Goal: Information Seeking & Learning: Learn about a topic

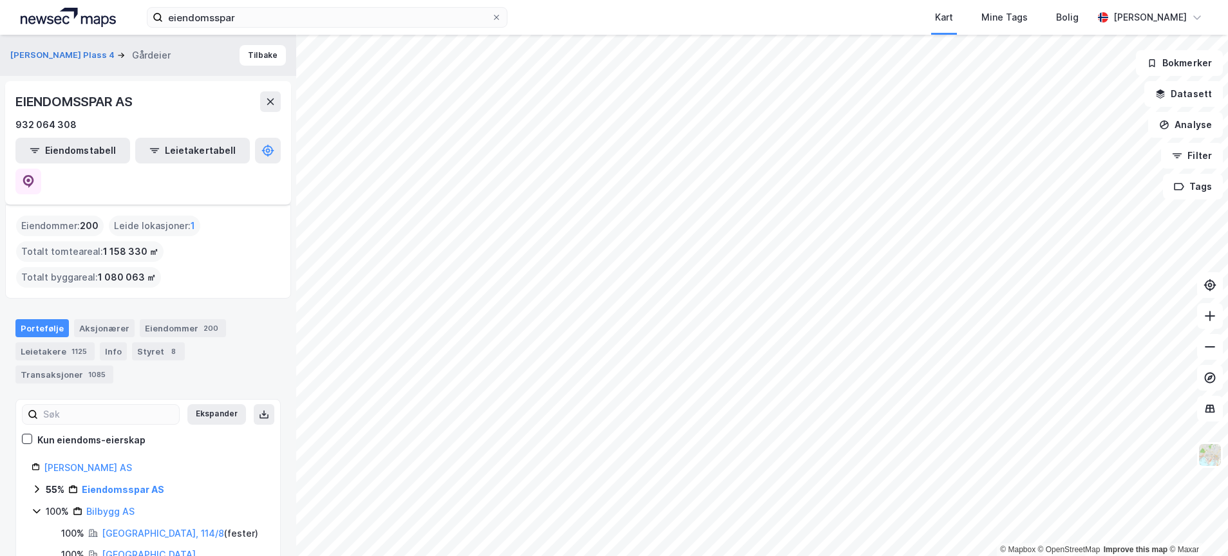
scroll to position [81, 0]
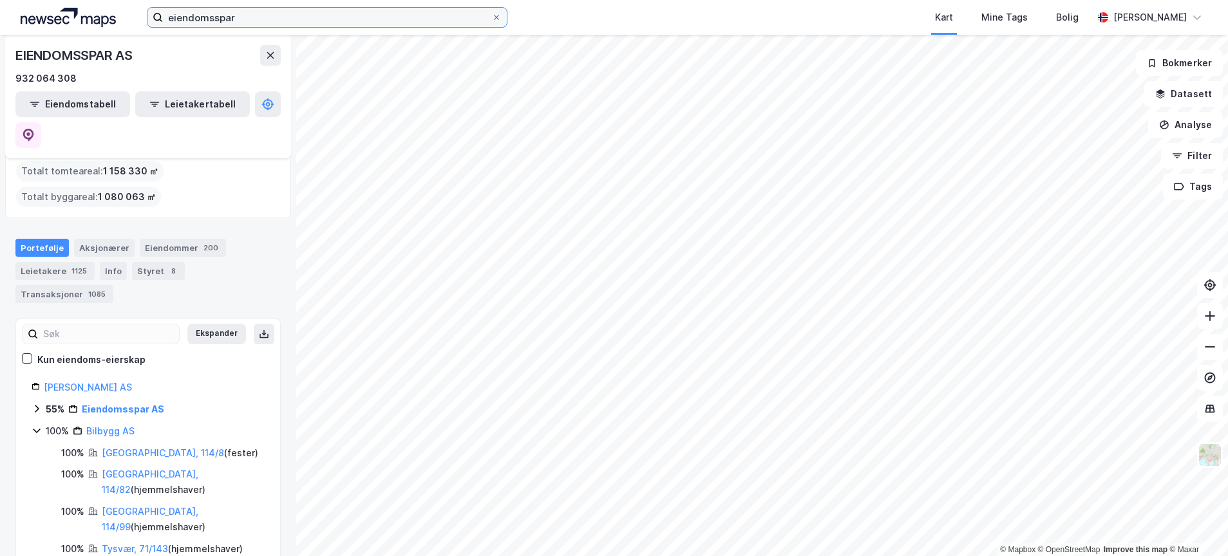
click at [256, 17] on input "eiendomsspar" at bounding box center [327, 17] width 328 height 19
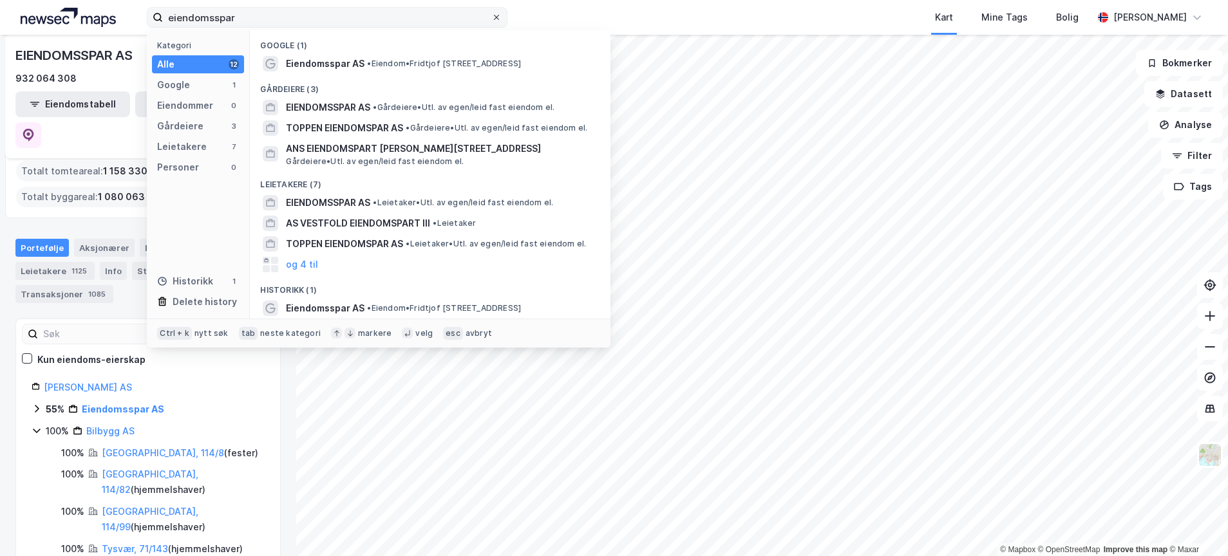
click at [498, 14] on icon at bounding box center [497, 18] width 8 height 8
click at [491, 13] on input "eiendomsspar" at bounding box center [327, 17] width 328 height 19
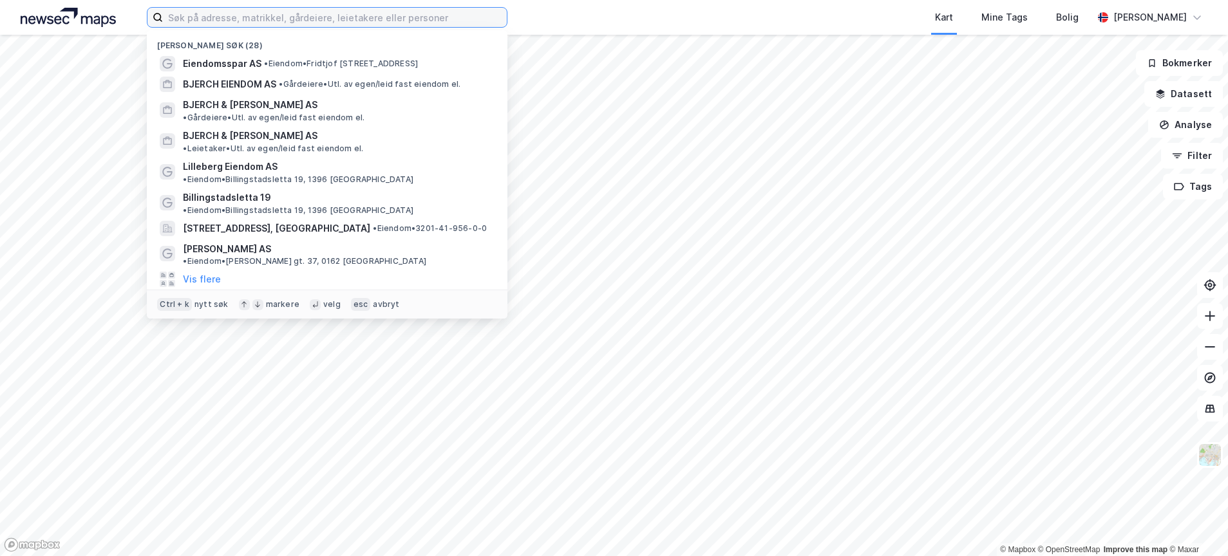
paste input "[PERSON_NAME] Eiendom AS"
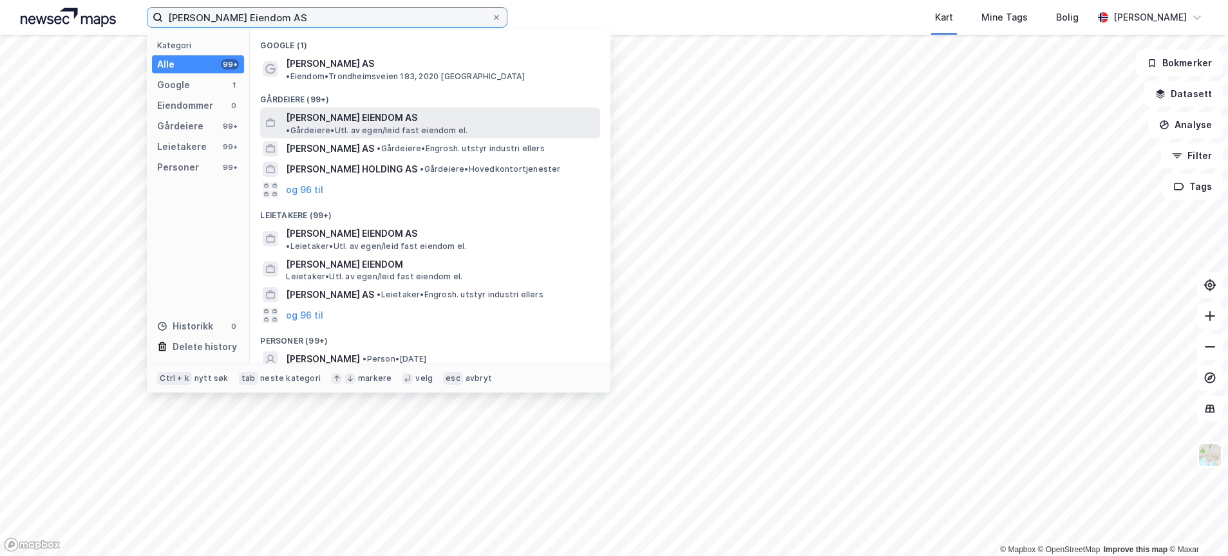
type input "[PERSON_NAME] Eiendom AS"
click at [316, 110] on span "[PERSON_NAME] EIENDOM AS" at bounding box center [351, 117] width 131 height 15
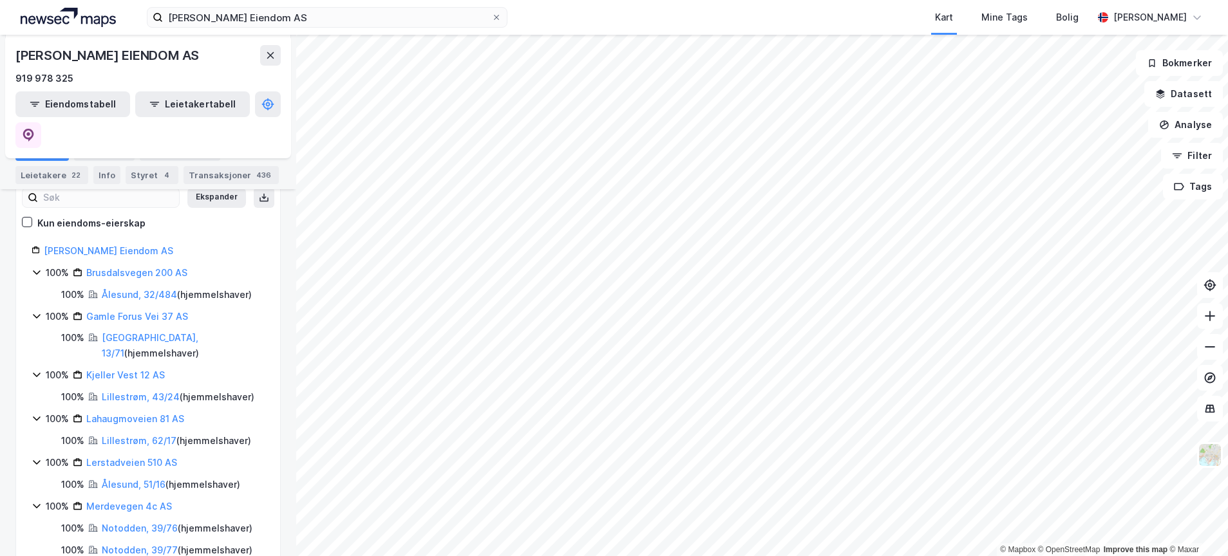
scroll to position [143, 0]
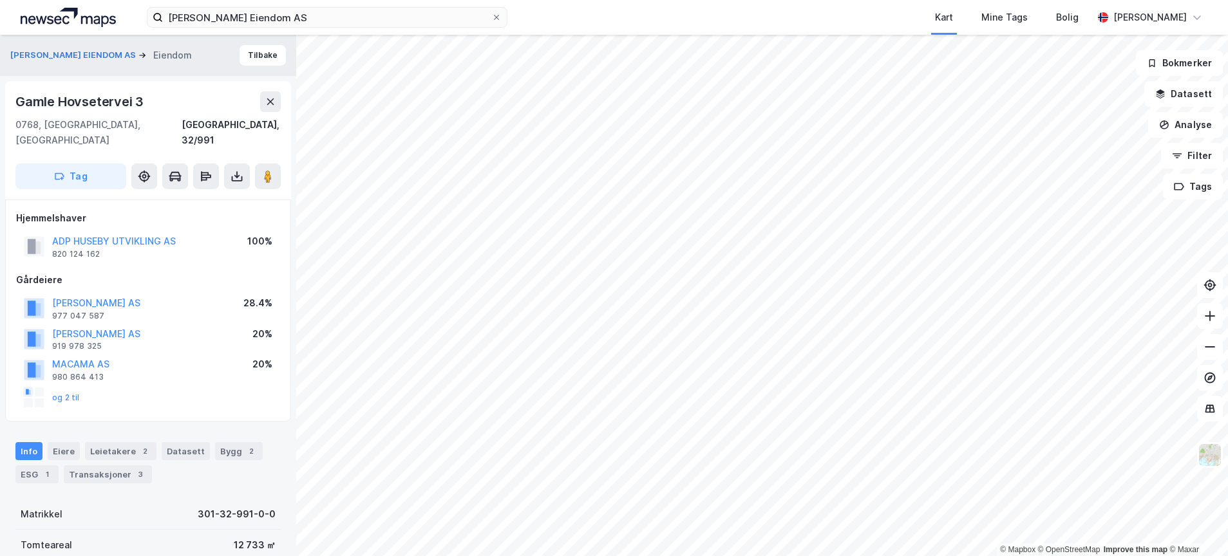
scroll to position [1, 0]
click at [259, 52] on button "Tilbake" at bounding box center [263, 54] width 46 height 21
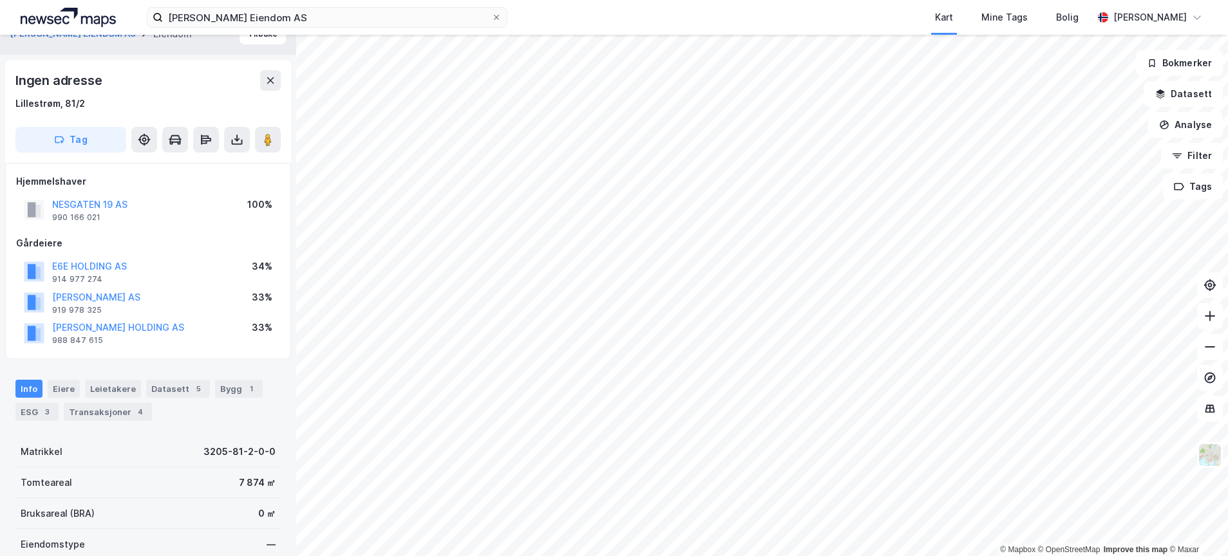
scroll to position [1, 0]
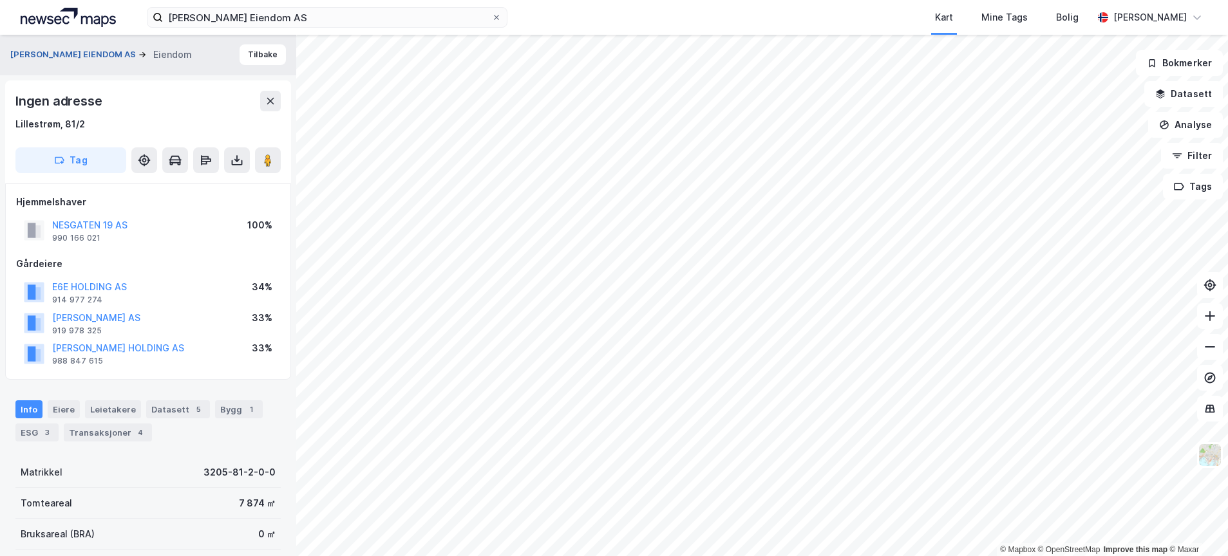
click at [52, 50] on button "[PERSON_NAME] EIENDOM AS" at bounding box center [74, 54] width 128 height 13
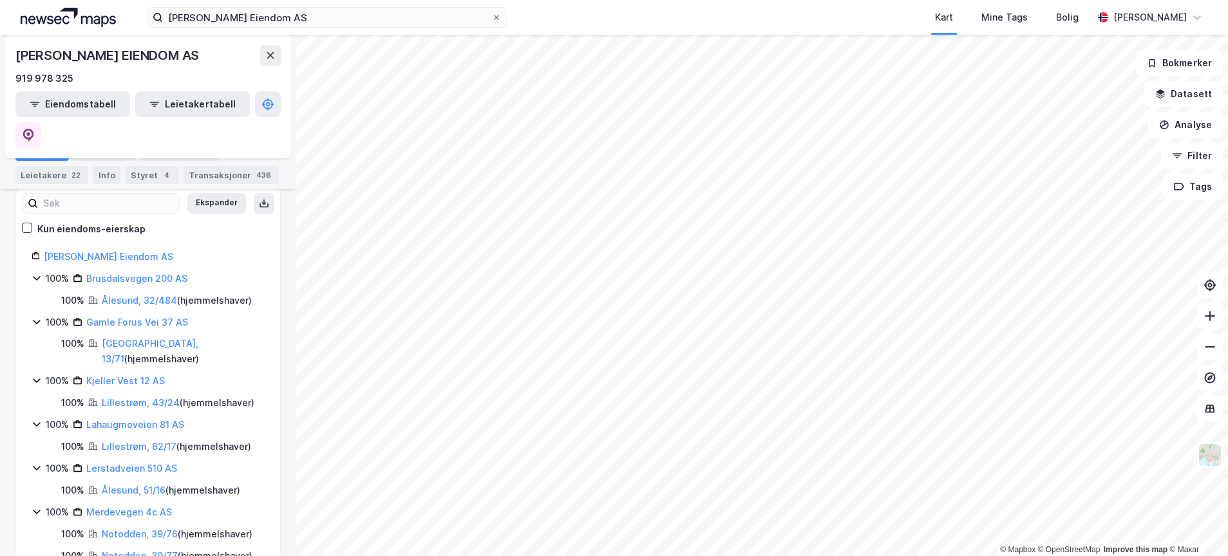
scroll to position [124, 0]
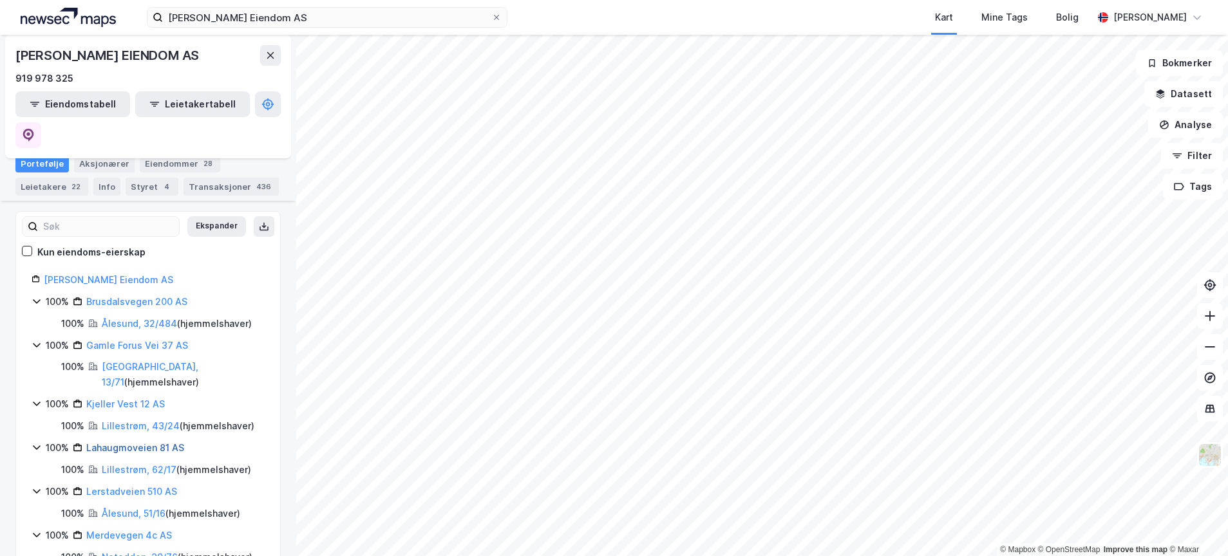
click at [126, 442] on link "Lahaugmoveien 81 AS" at bounding box center [135, 447] width 98 height 11
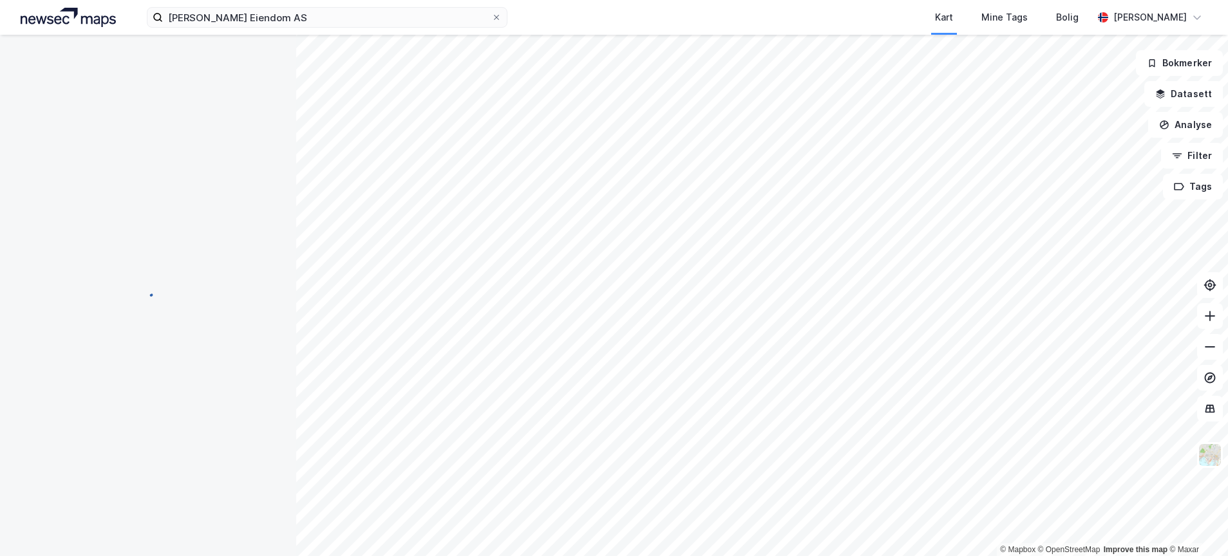
scroll to position [0, 0]
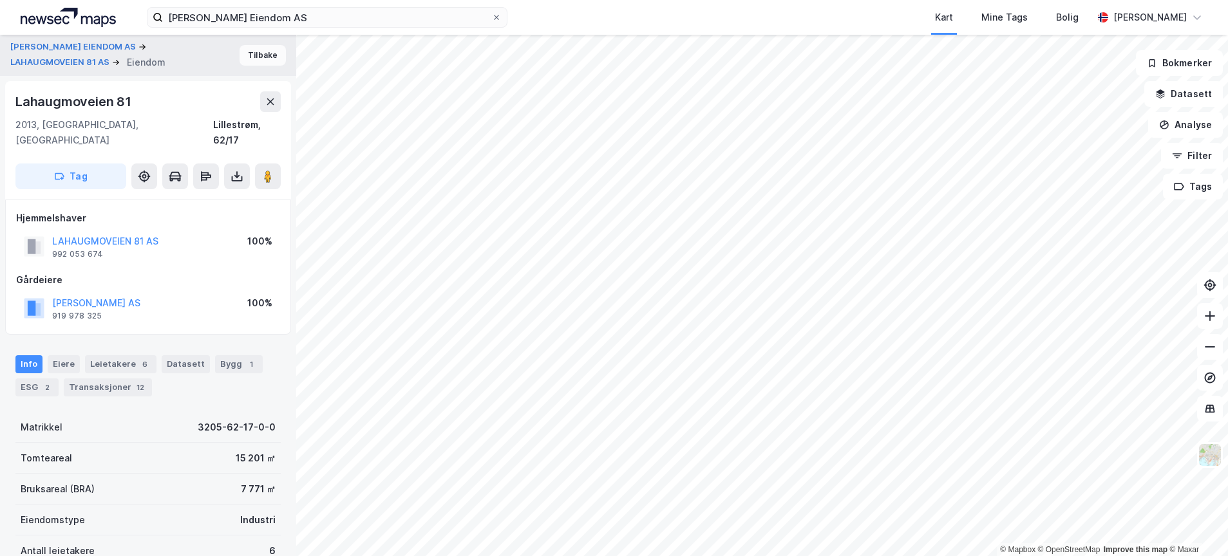
click at [258, 54] on button "Tilbake" at bounding box center [263, 55] width 46 height 21
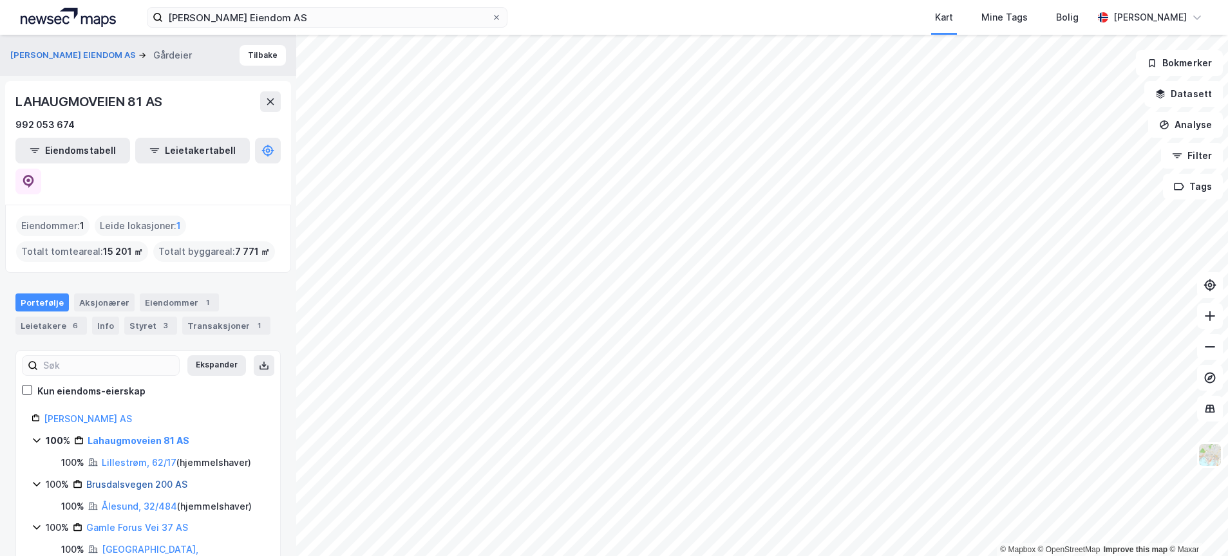
click at [131, 479] on link "Brusdalsvegen 200 AS" at bounding box center [136, 484] width 101 height 11
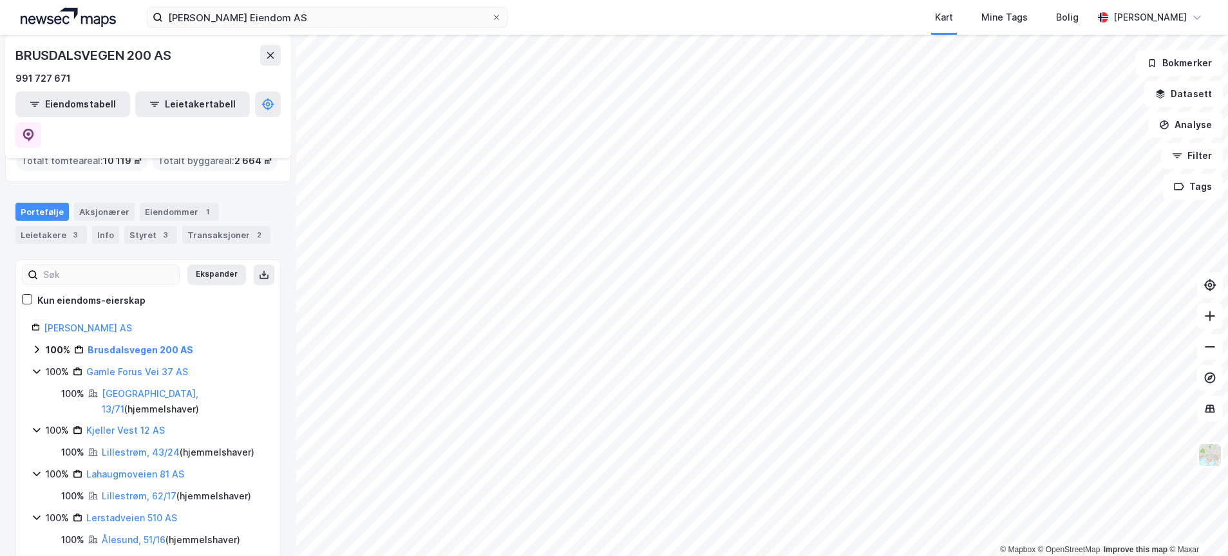
scroll to position [93, 0]
click at [113, 364] on link "Gamle Forus Vei 37 AS" at bounding box center [137, 369] width 102 height 11
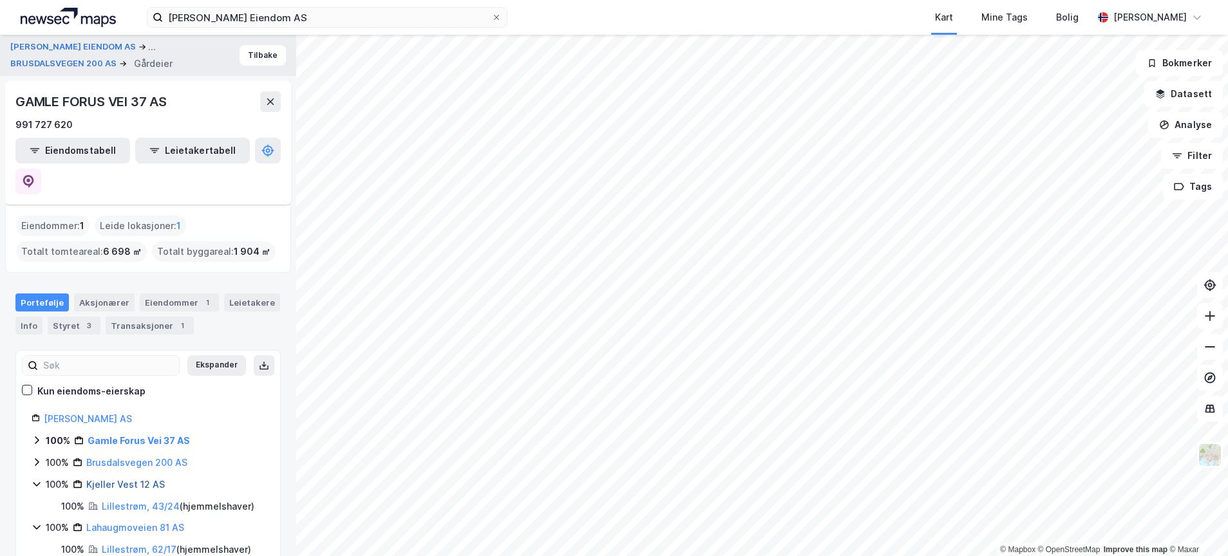
click at [122, 479] on link "Kjeller Vest 12 AS" at bounding box center [125, 484] width 79 height 11
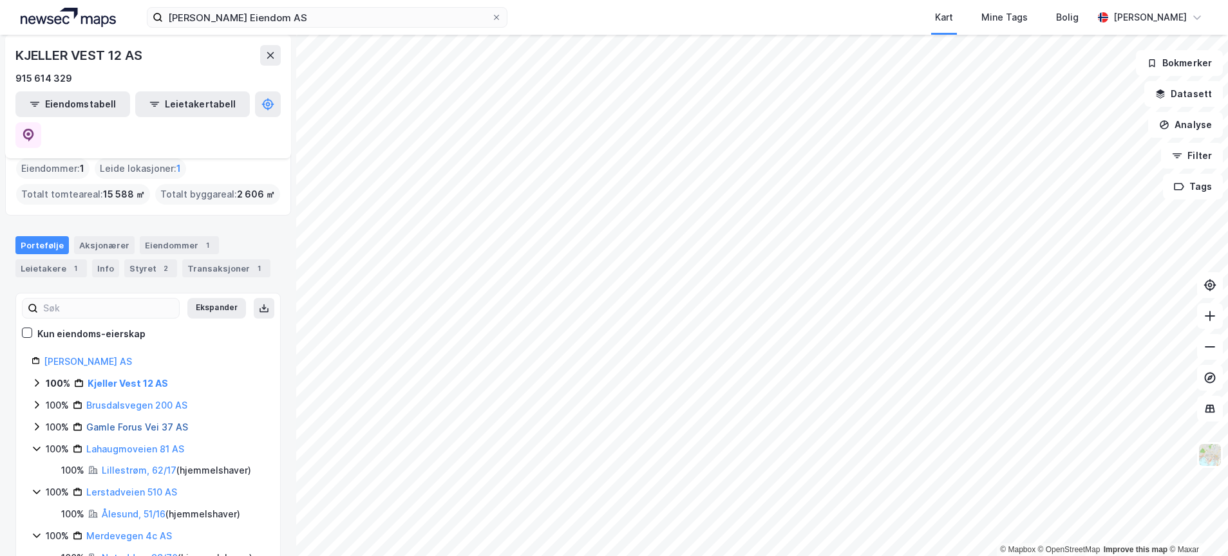
scroll to position [81, 0]
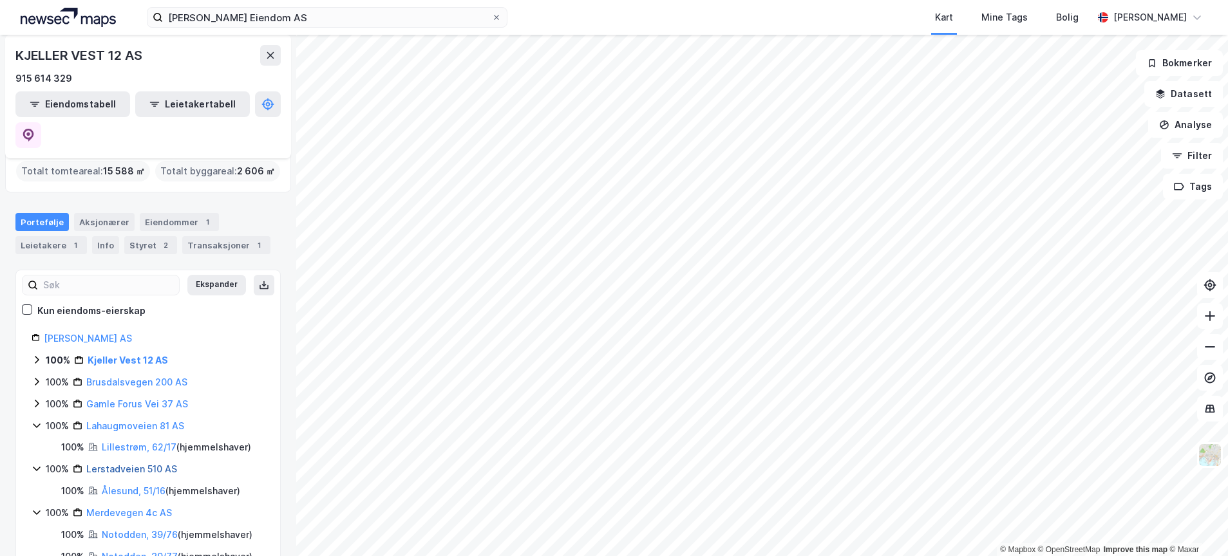
click at [114, 464] on link "Lerstadveien 510 AS" at bounding box center [131, 469] width 91 height 11
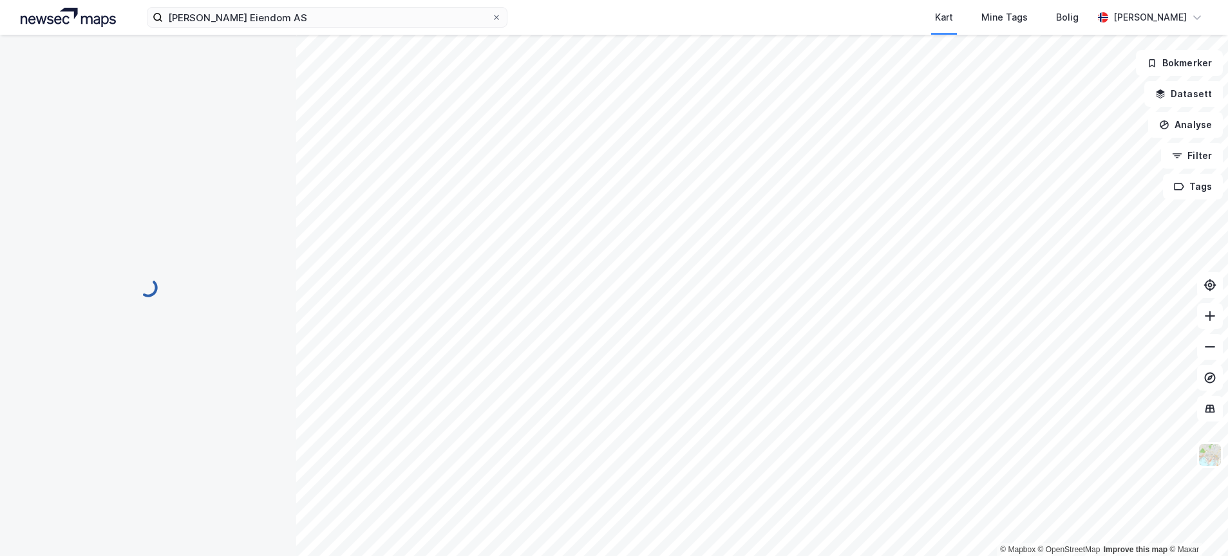
scroll to position [0, 0]
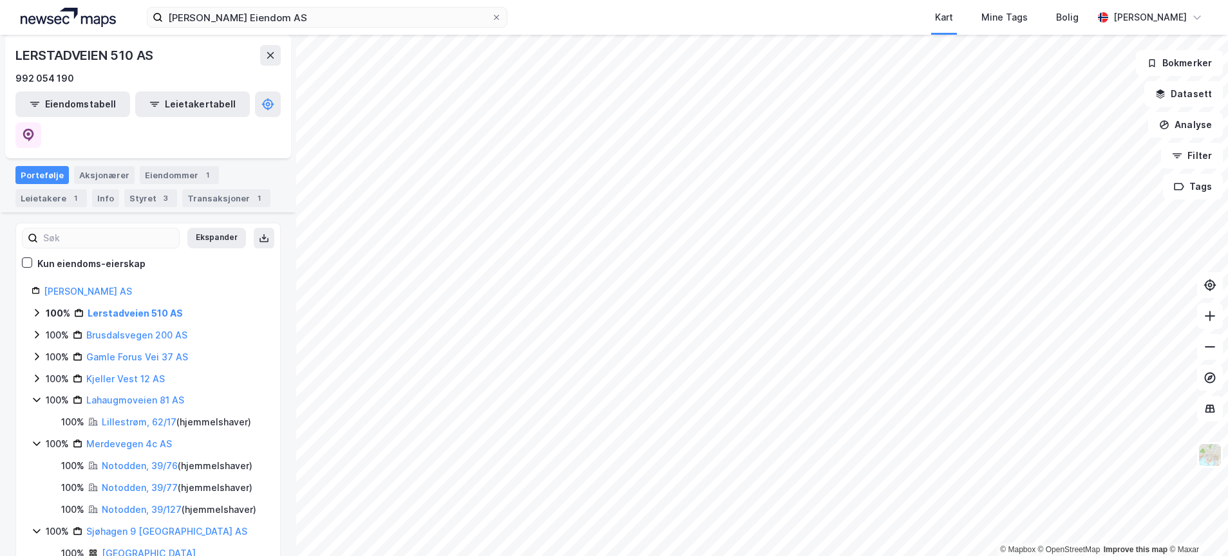
scroll to position [161, 0]
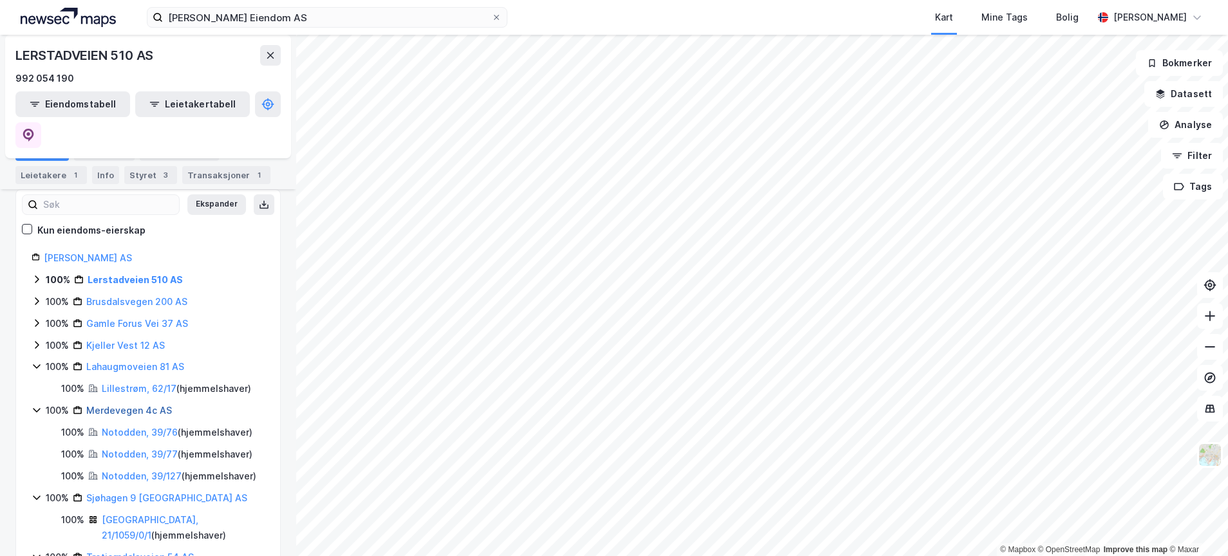
click at [103, 405] on link "Merdevegen 4c AS" at bounding box center [129, 410] width 86 height 11
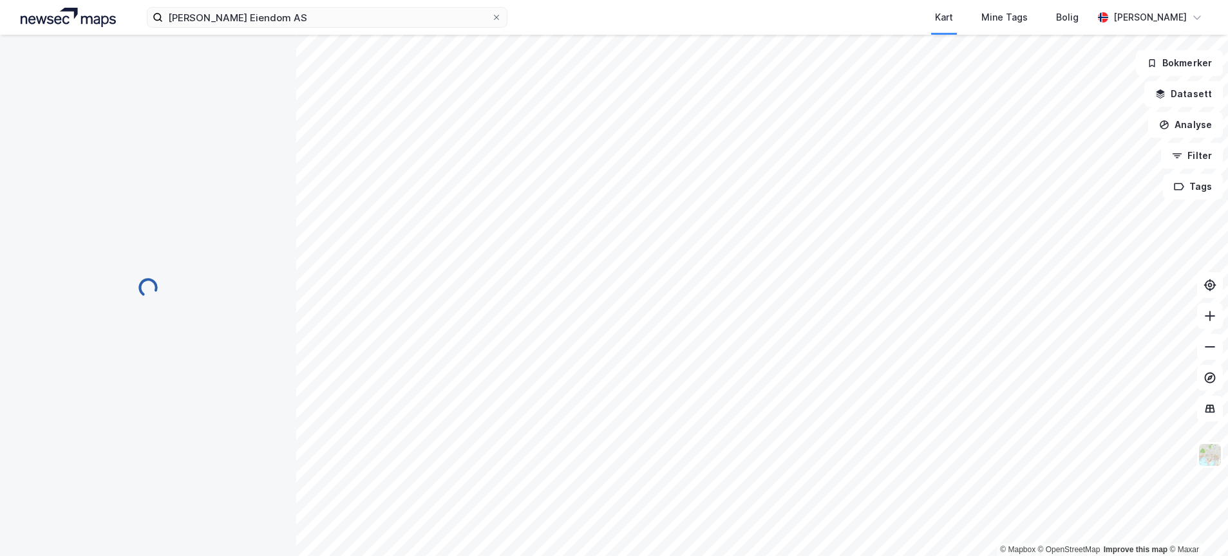
scroll to position [0, 0]
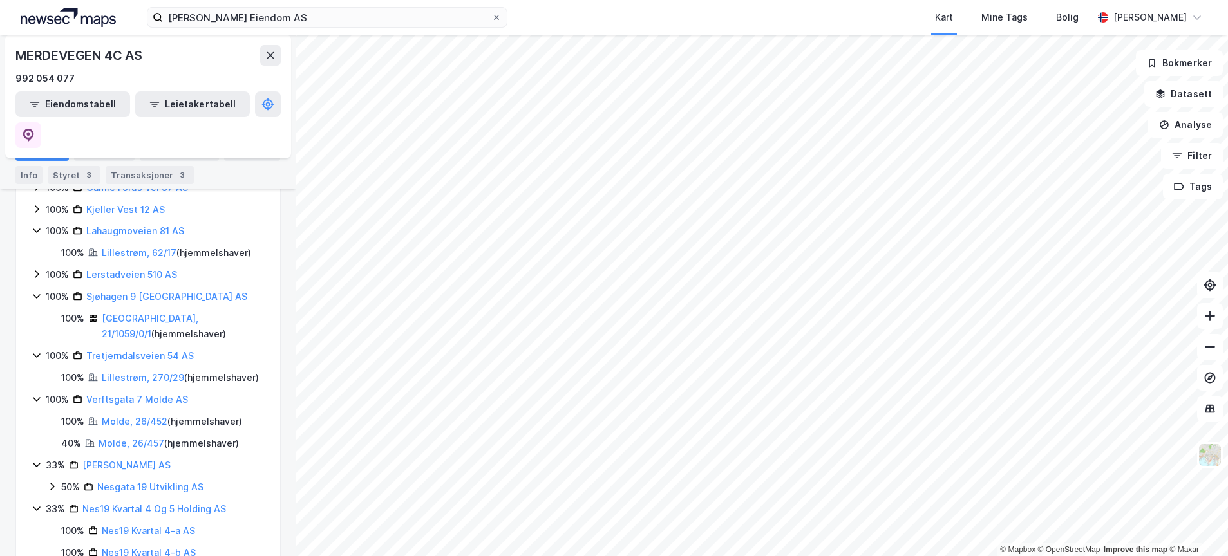
scroll to position [322, 0]
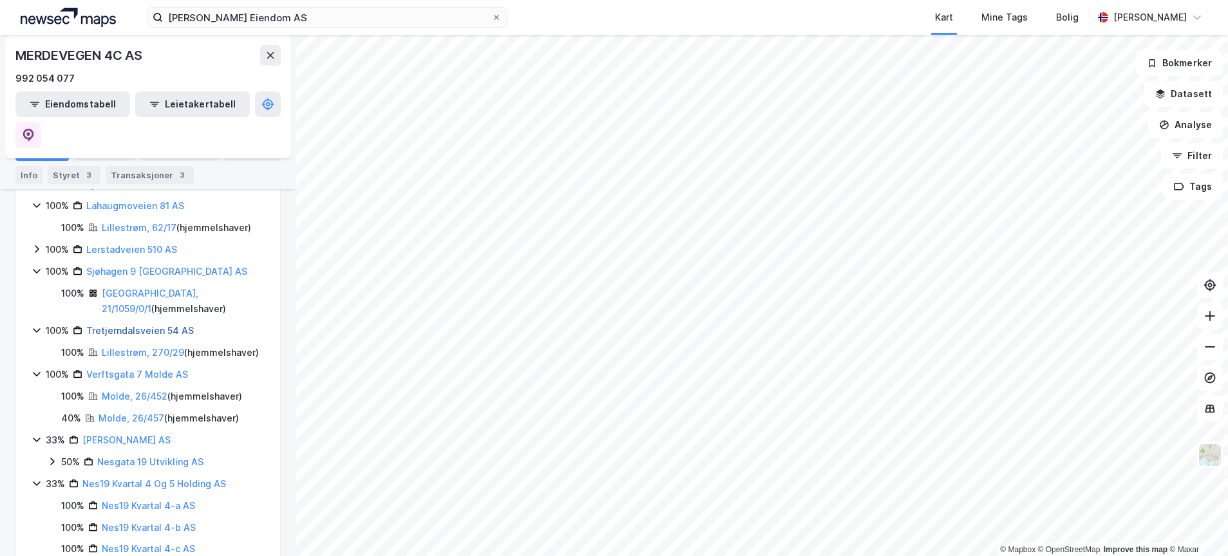
click at [115, 325] on link "Tretjerndalsveien 54 AS" at bounding box center [140, 330] width 108 height 11
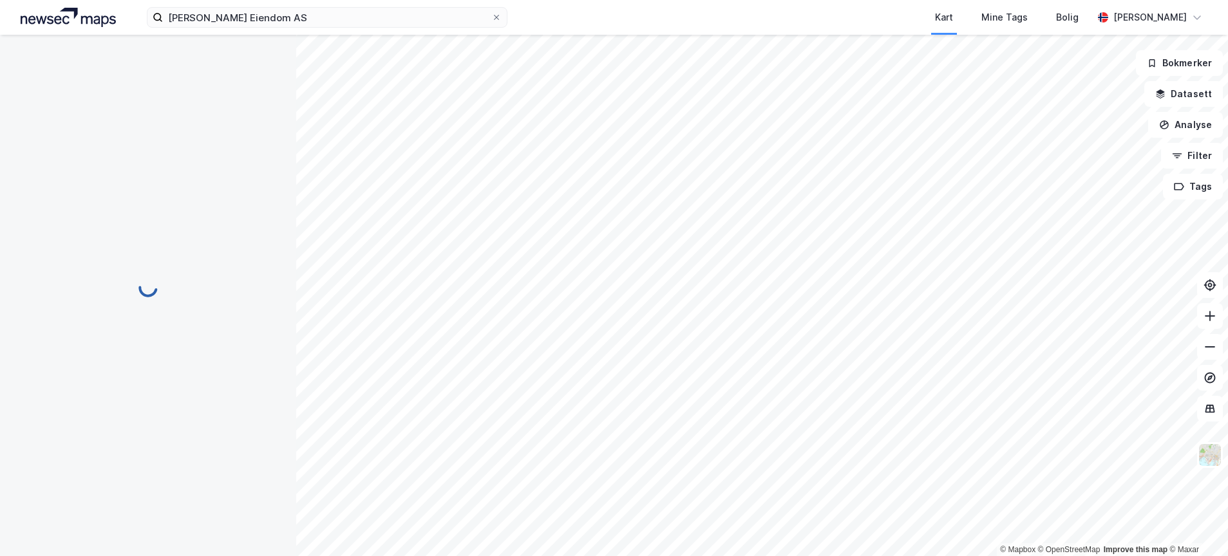
scroll to position [0, 0]
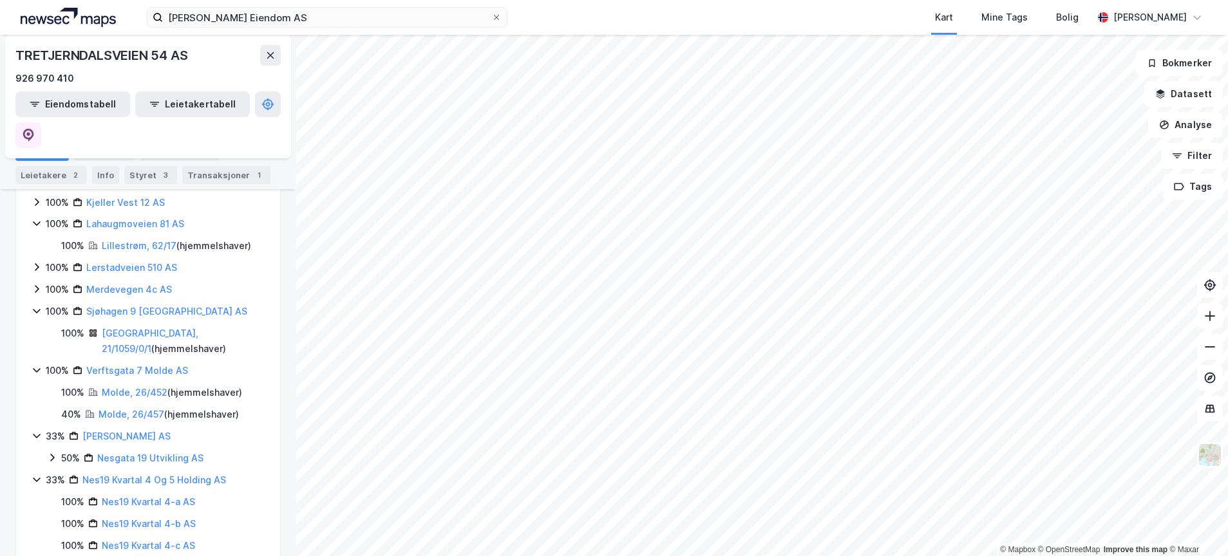
scroll to position [321, 0]
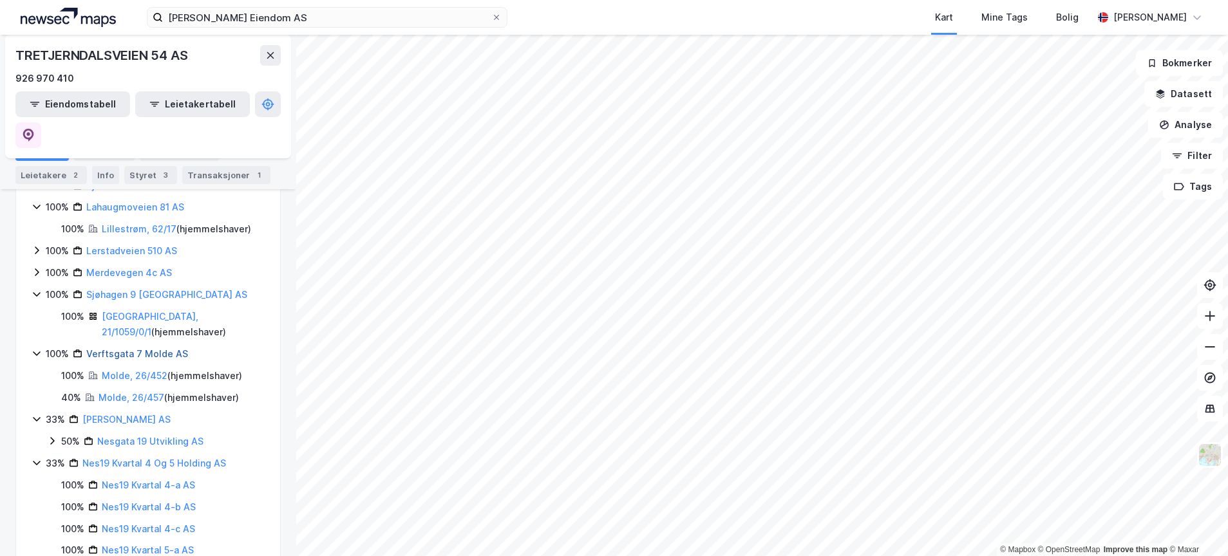
click at [128, 348] on link "Verftsgata 7 Molde AS" at bounding box center [137, 353] width 102 height 11
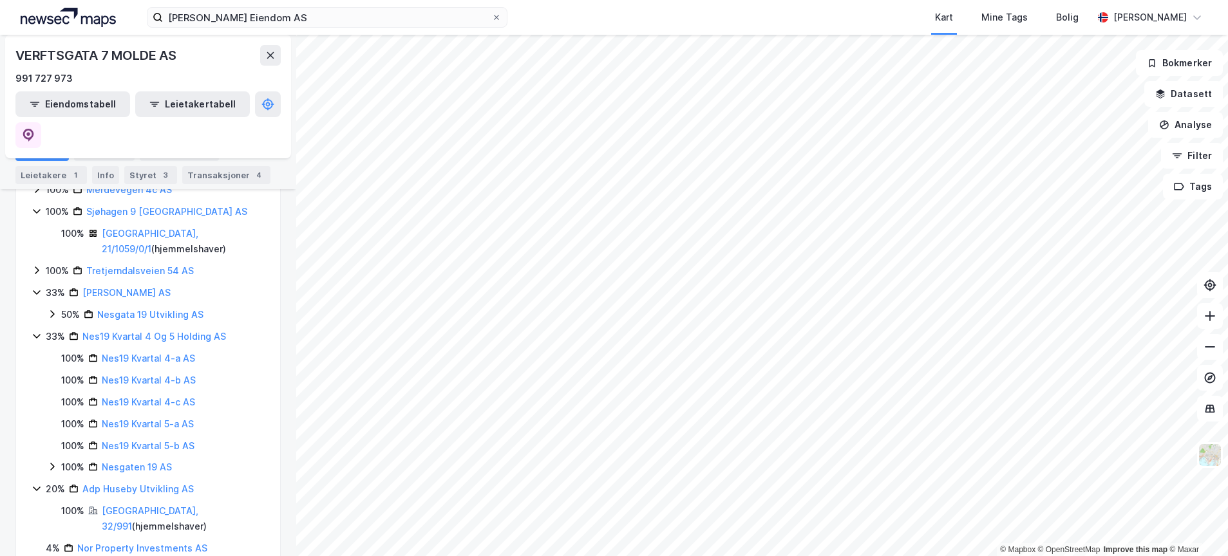
scroll to position [403, 0]
click at [131, 332] on link "Nes19 Kvartal 4 Og 5 Holding AS" at bounding box center [154, 337] width 144 height 11
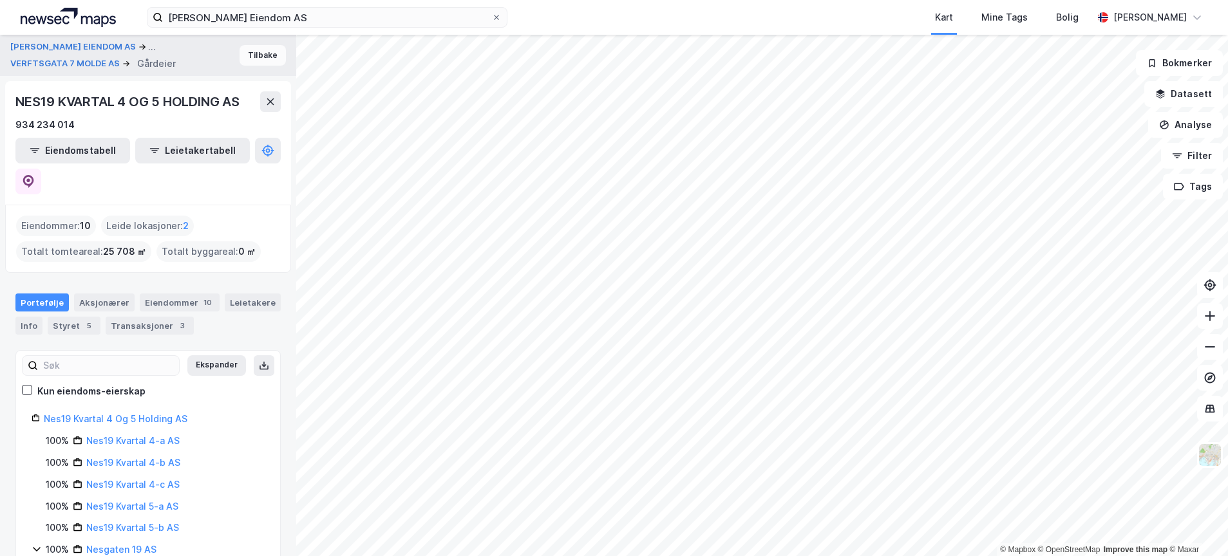
click at [262, 51] on button "Tilbake" at bounding box center [263, 55] width 46 height 21
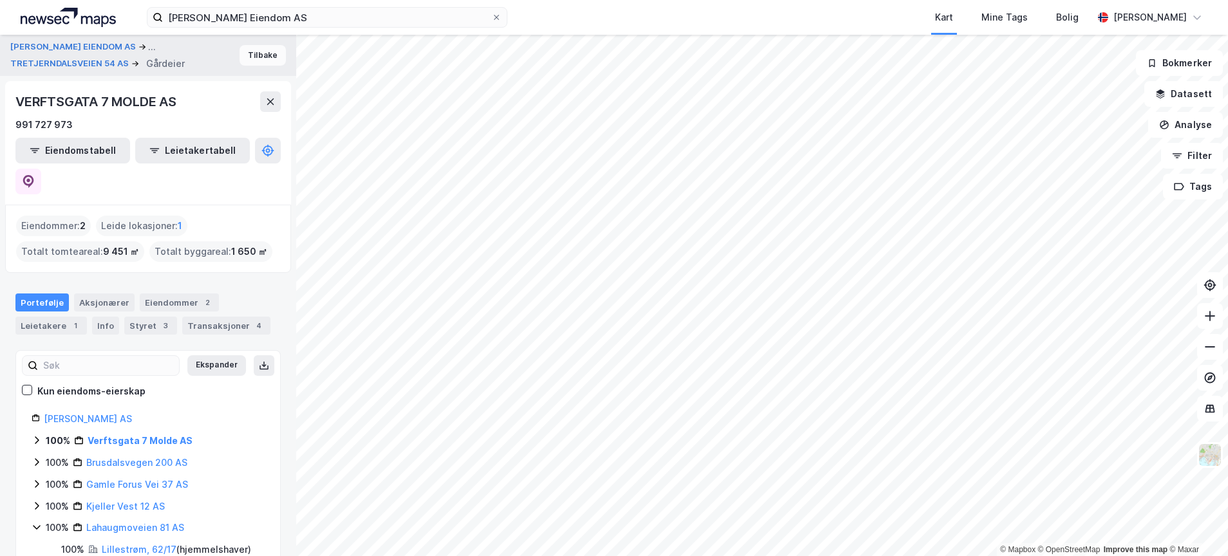
click at [243, 50] on button "Tilbake" at bounding box center [263, 55] width 46 height 21
click at [243, 51] on button "Tilbake" at bounding box center [263, 55] width 46 height 21
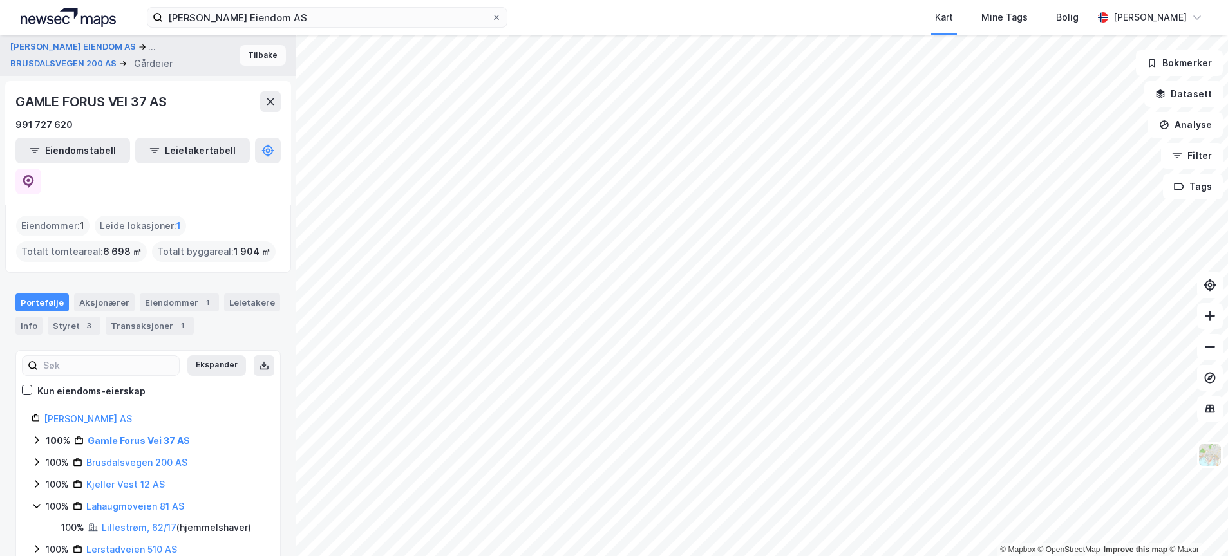
click at [243, 51] on button "Tilbake" at bounding box center [263, 55] width 46 height 21
